Goal: Check status: Check status

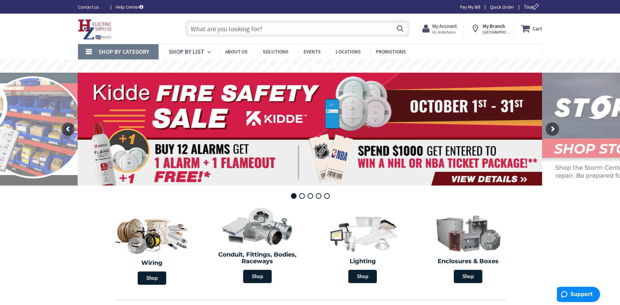
click at [450, 30] on span "Hi, Gretchenn" at bounding box center [445, 32] width 25 height 5
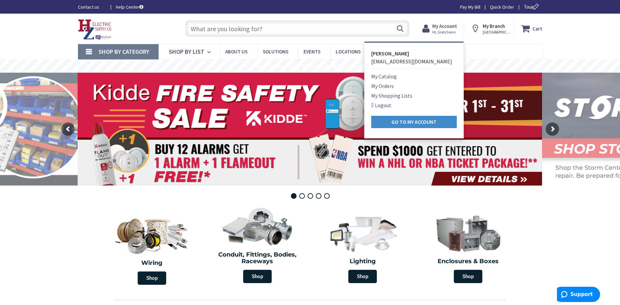
click at [392, 84] on link "My Orders" at bounding box center [382, 86] width 23 height 8
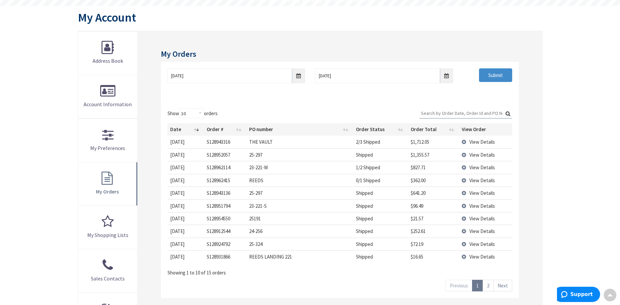
scroll to position [69, 0]
click at [463, 152] on td "View Details" at bounding box center [485, 153] width 53 height 13
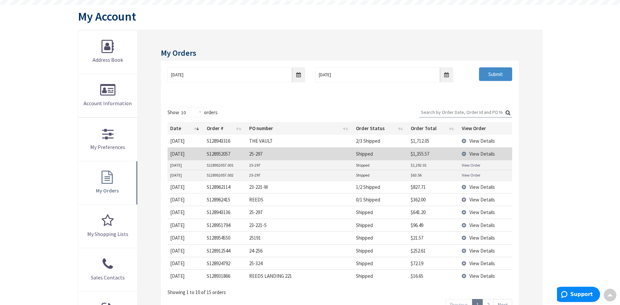
click at [467, 163] on link "View Order" at bounding box center [471, 165] width 19 height 6
